Goal: Find specific page/section: Find specific page/section

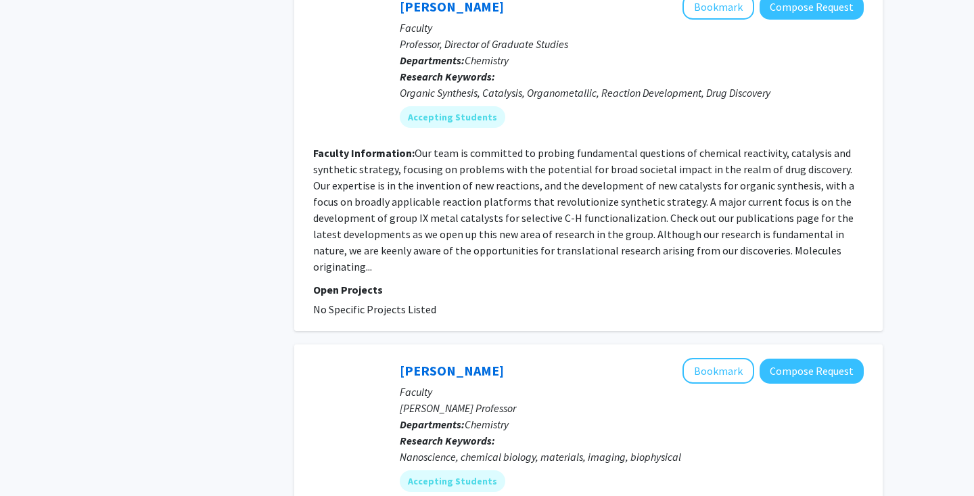
scroll to position [4054, 0]
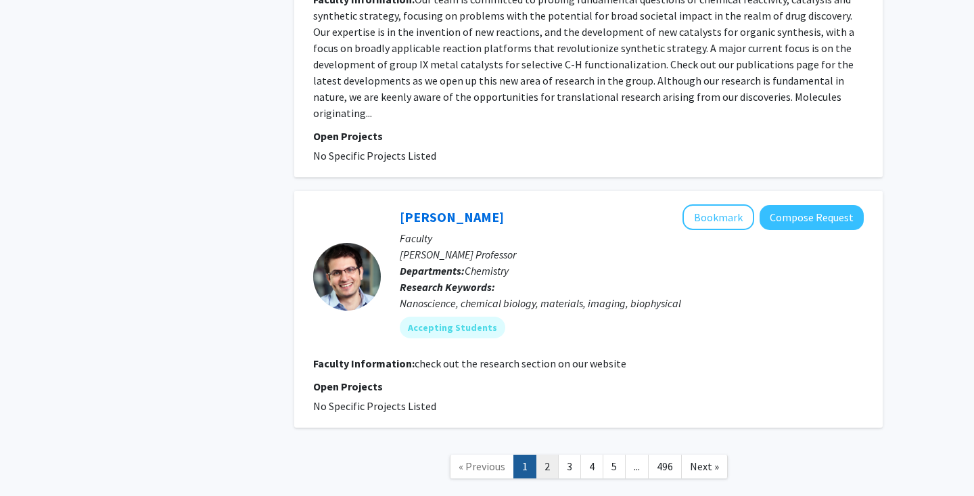
click at [553, 455] on link "2" at bounding box center [547, 467] width 23 height 24
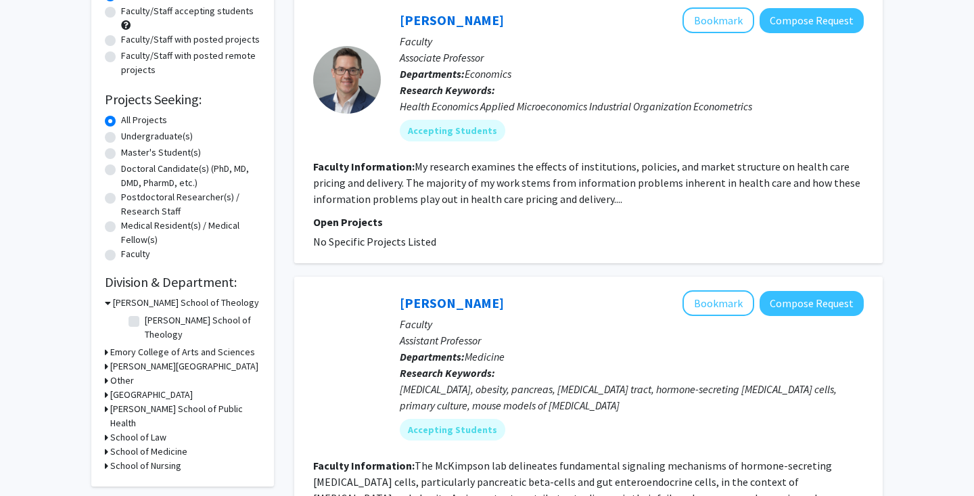
scroll to position [141, 0]
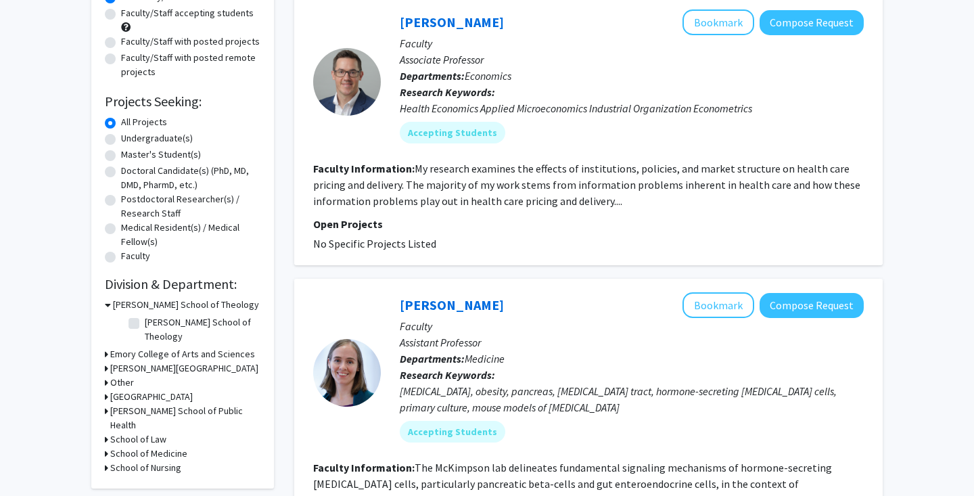
click at [154, 133] on label "Undergraduate(s)" at bounding box center [157, 138] width 72 height 14
click at [130, 133] on input "Undergraduate(s)" at bounding box center [125, 135] width 9 height 9
radio input "true"
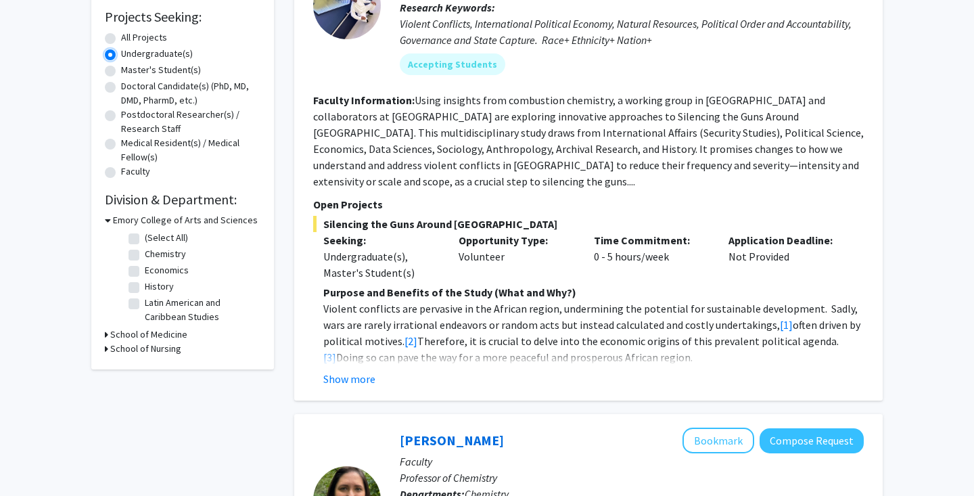
scroll to position [283, 0]
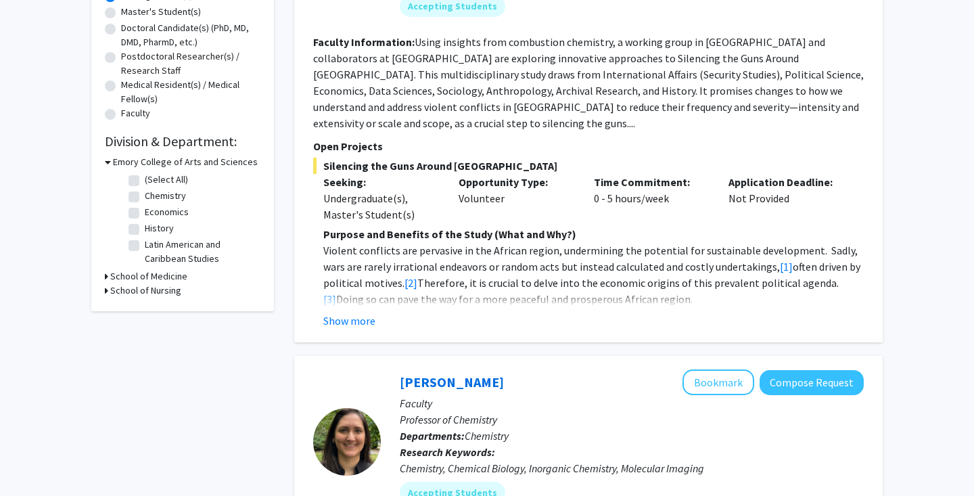
click at [143, 273] on h3 "School of Medicine" at bounding box center [148, 276] width 77 height 14
click at [149, 344] on h3 "School of Nursing" at bounding box center [145, 346] width 71 height 14
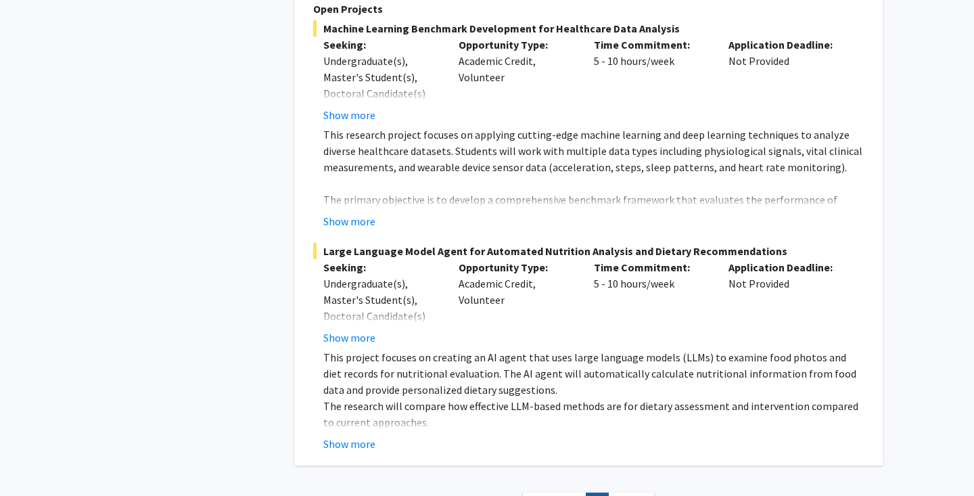
scroll to position [2712, 0]
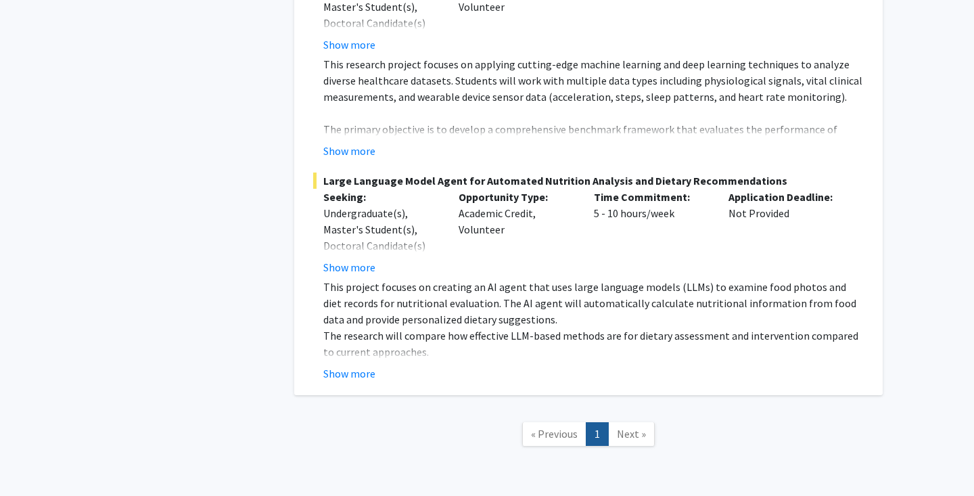
click at [639, 427] on span "Next »" at bounding box center [631, 434] width 29 height 14
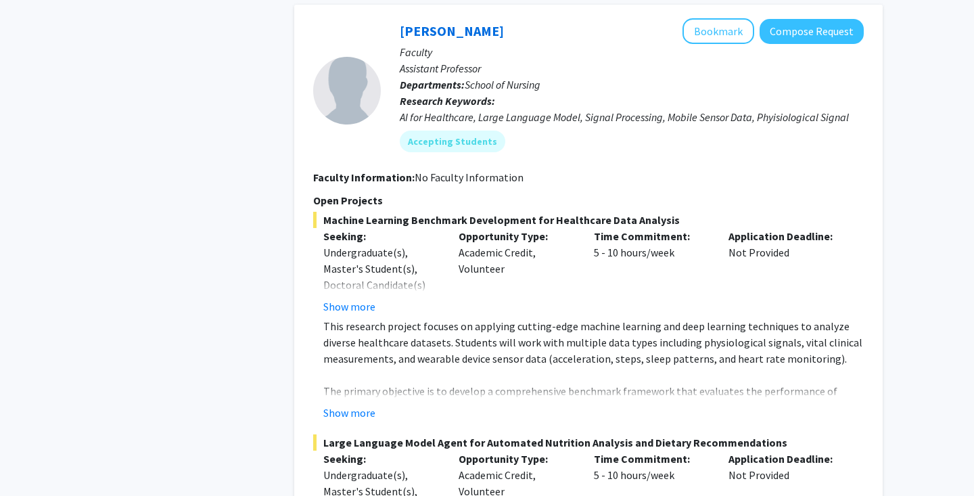
scroll to position [2439, 0]
